Goal: Task Accomplishment & Management: Use online tool/utility

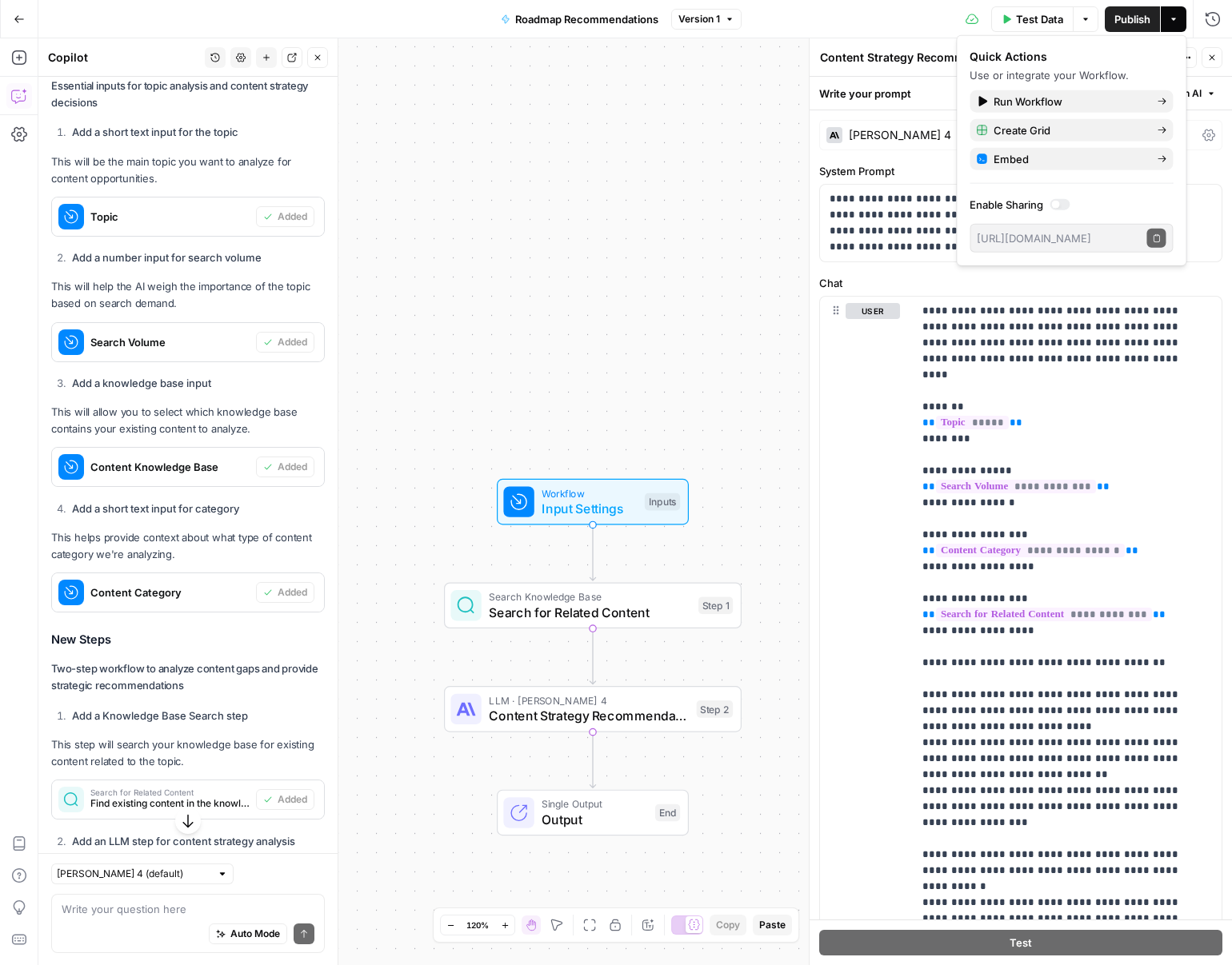
scroll to position [595, 0]
